Goal: Task Accomplishment & Management: Manage account settings

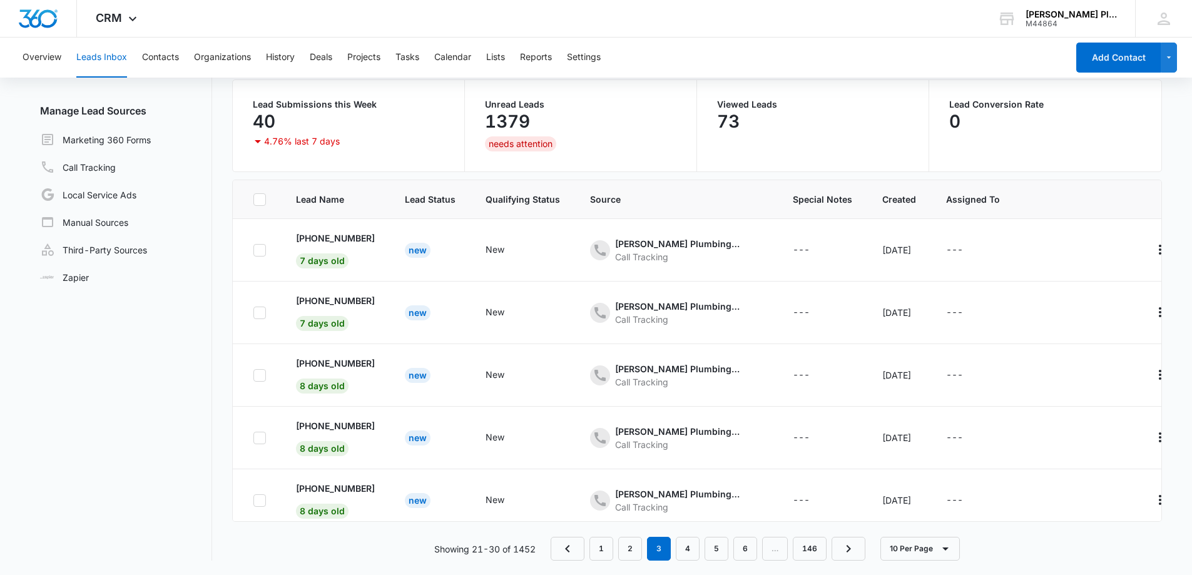
scroll to position [99, 0]
click at [595, 550] on link "1" at bounding box center [602, 548] width 24 height 24
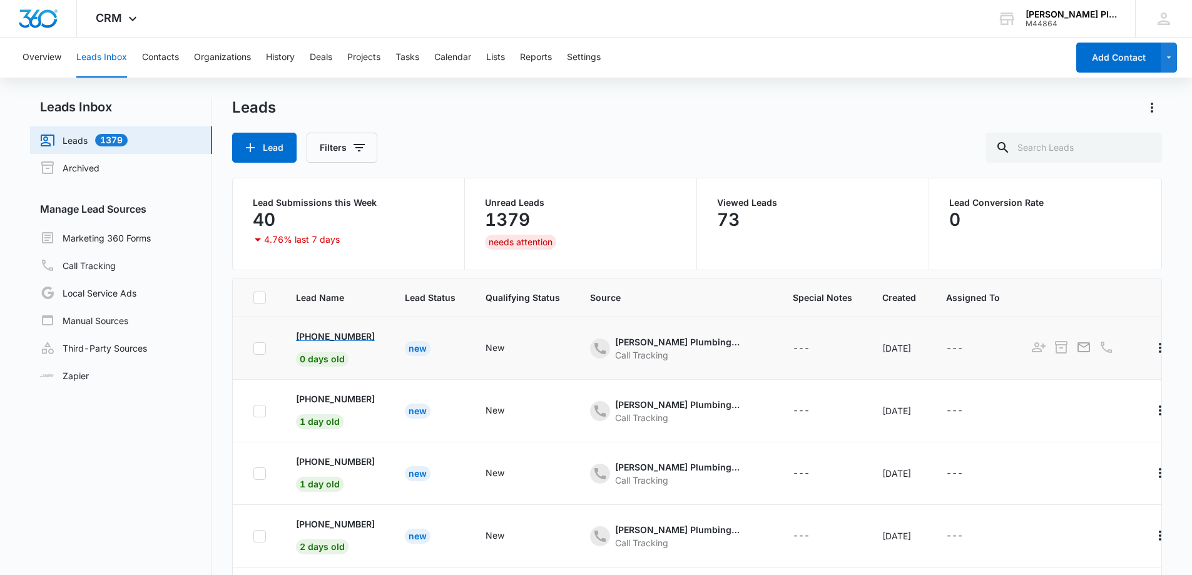
drag, startPoint x: 394, startPoint y: 340, endPoint x: 309, endPoint y: 340, distance: 85.8
click at [309, 340] on td "[PHONE_NUMBER] 0 days old" at bounding box center [335, 348] width 109 height 63
copy p "[PHONE_NUMBER]"
drag, startPoint x: 389, startPoint y: 399, endPoint x: 312, endPoint y: 399, distance: 77.0
click at [312, 399] on td "+1 (727) 432-0669 1 day old" at bounding box center [335, 411] width 109 height 63
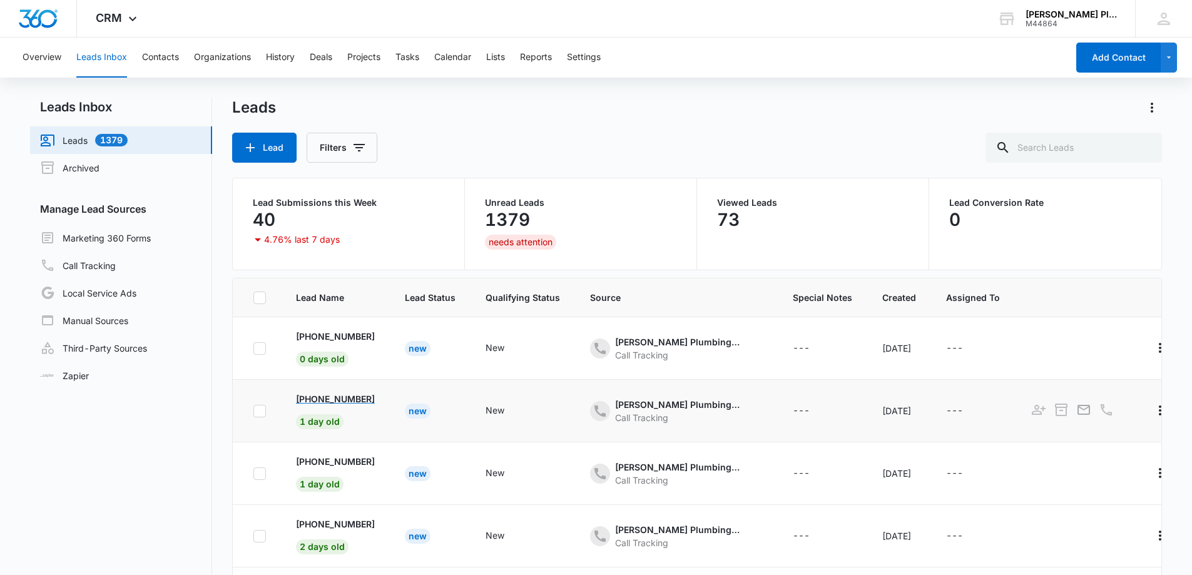
copy p "727) 432-0669"
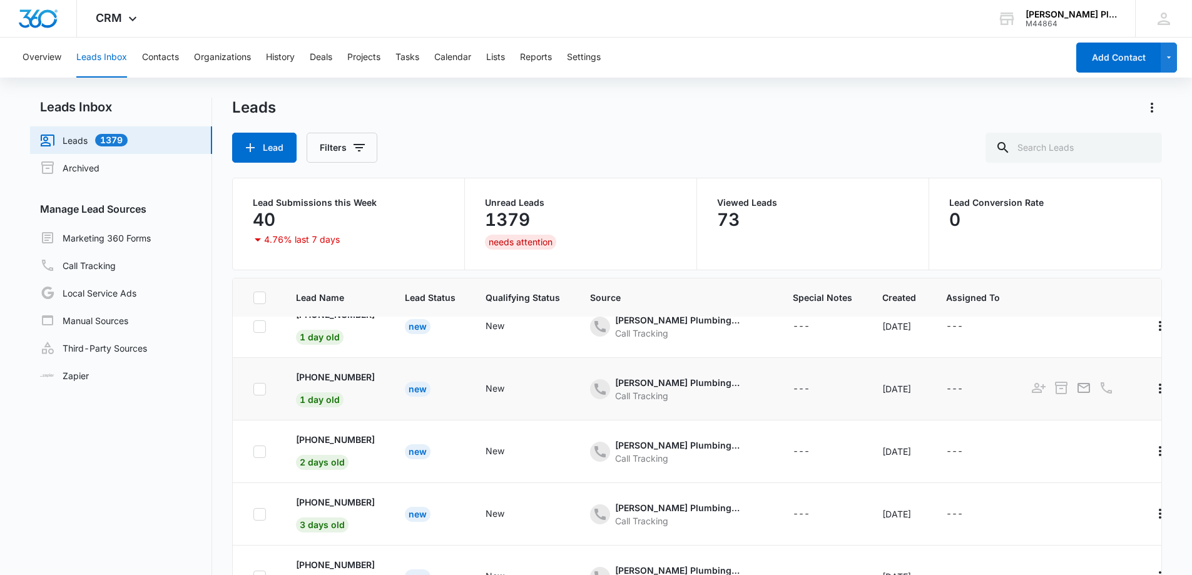
scroll to position [63, 0]
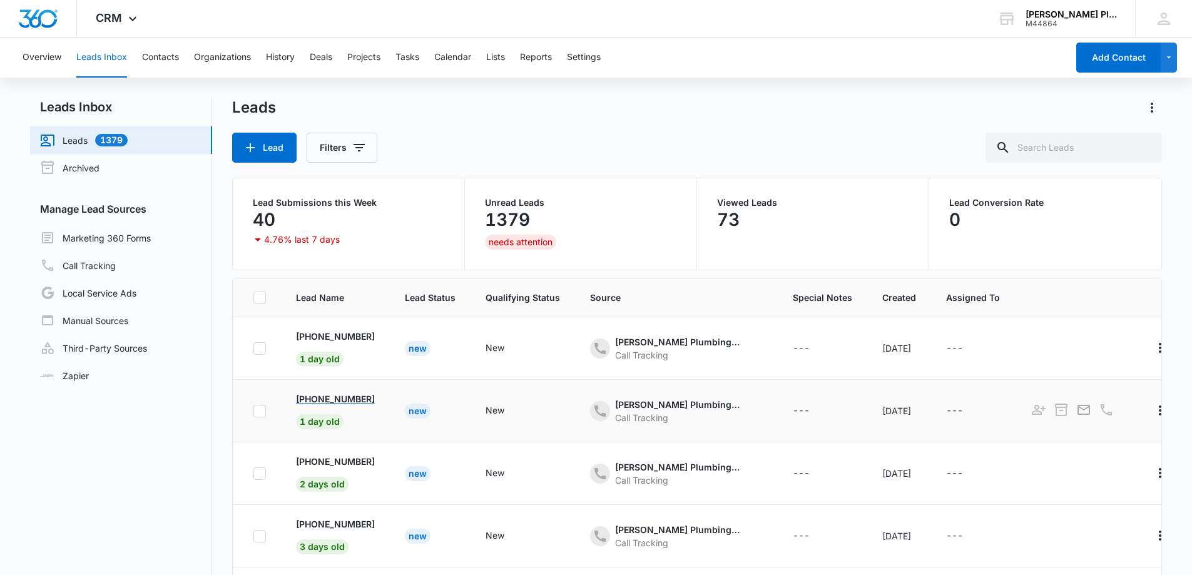
drag, startPoint x: 388, startPoint y: 400, endPoint x: 310, endPoint y: 394, distance: 78.5
click at [310, 394] on td "+1 (386) 986-0493 1 day old" at bounding box center [335, 411] width 109 height 63
copy p "(386) 986-0493"
drag, startPoint x: 385, startPoint y: 461, endPoint x: 307, endPoint y: 464, distance: 78.3
click at [307, 464] on td "+1 (813) 482-1771 2 days old" at bounding box center [335, 474] width 109 height 63
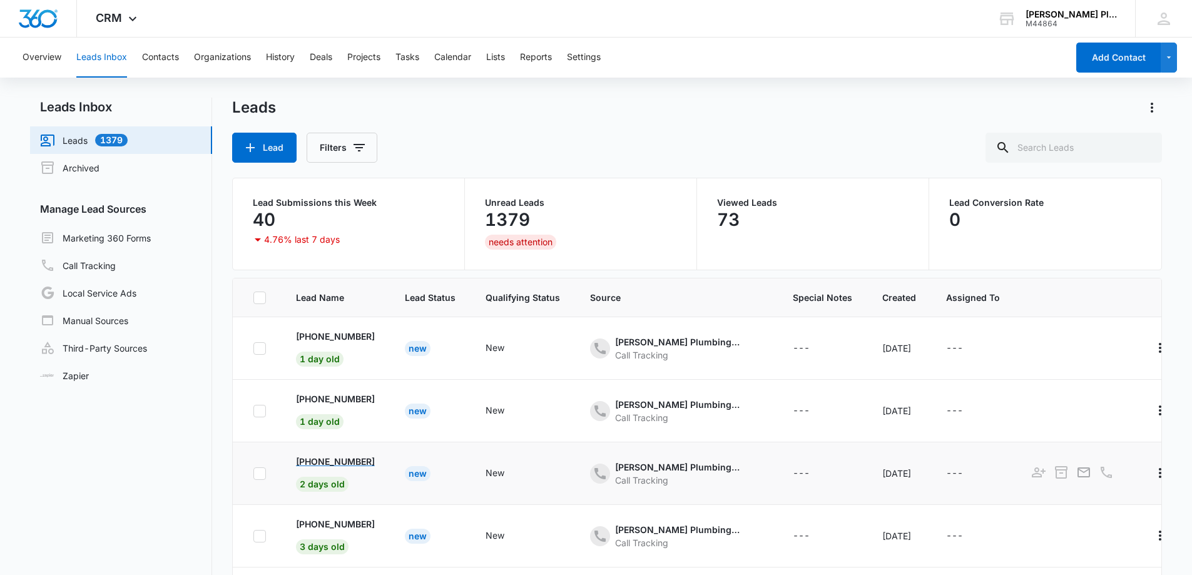
copy p "(813) 482-1771"
click at [166, 434] on nav "Leads Inbox Leads 1379 Archived Manage Lead Sources Marketing 360 Forms Call Tr…" at bounding box center [121, 378] width 182 height 561
drag, startPoint x: 147, startPoint y: 383, endPoint x: 421, endPoint y: 125, distance: 376.4
click at [421, 125] on div "Leads Lead Filters" at bounding box center [697, 130] width 931 height 65
